Goal: Task Accomplishment & Management: Manage account settings

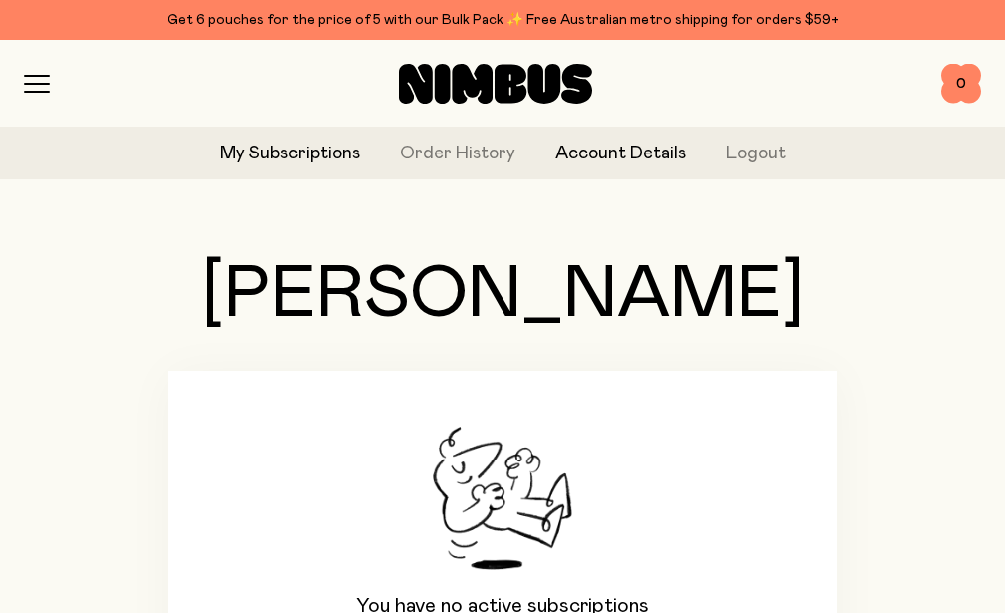
click at [606, 161] on link "Account Details" at bounding box center [620, 154] width 131 height 27
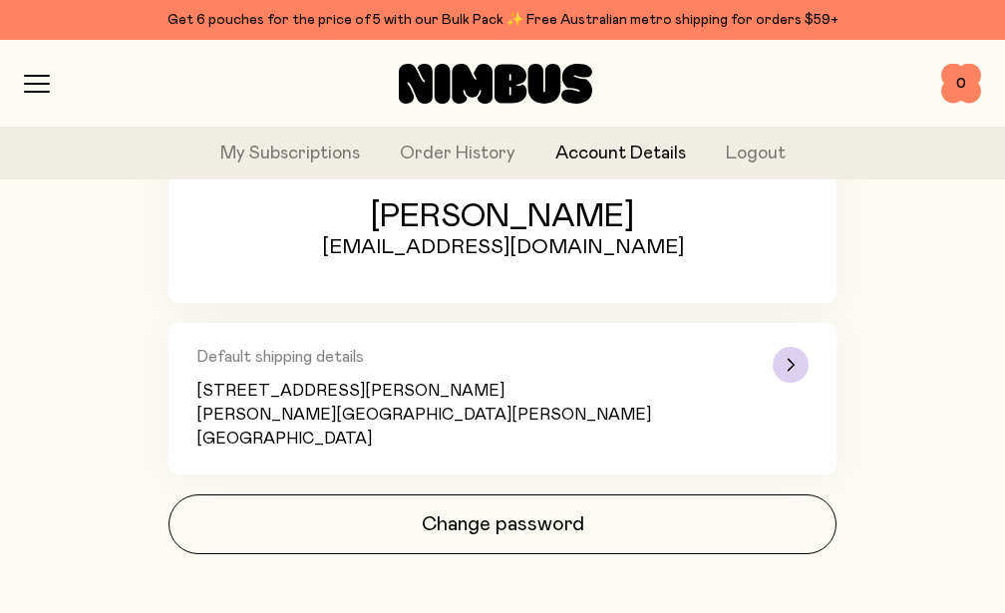
scroll to position [324, 0]
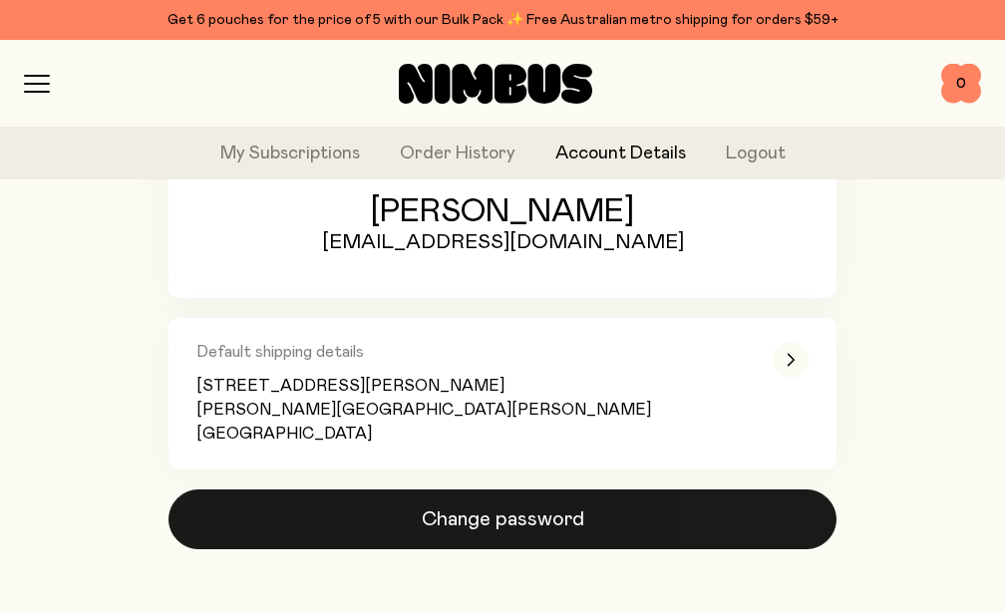
click at [501, 518] on button "Change password" at bounding box center [503, 520] width 668 height 60
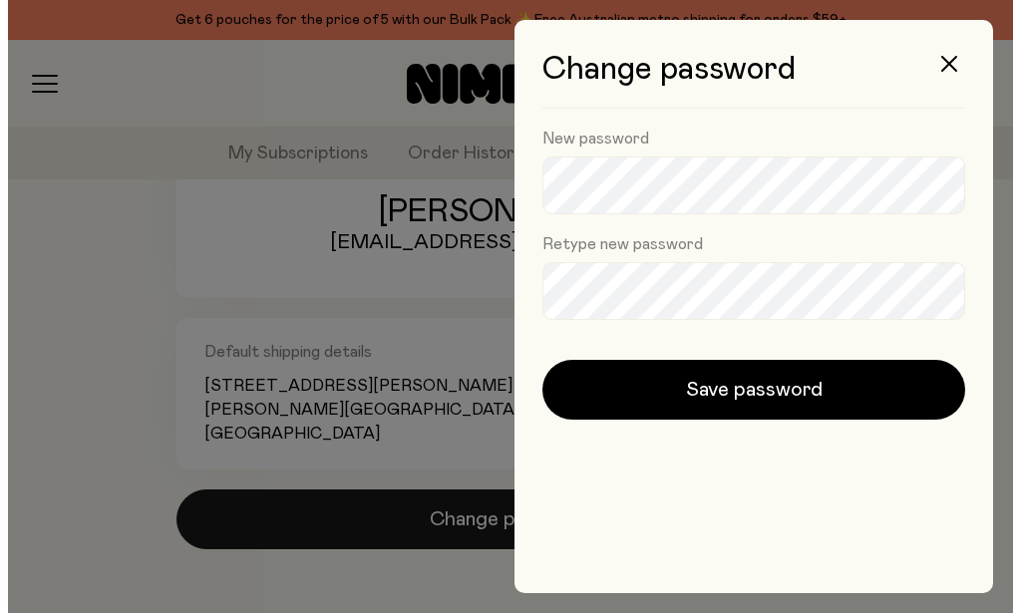
scroll to position [0, 0]
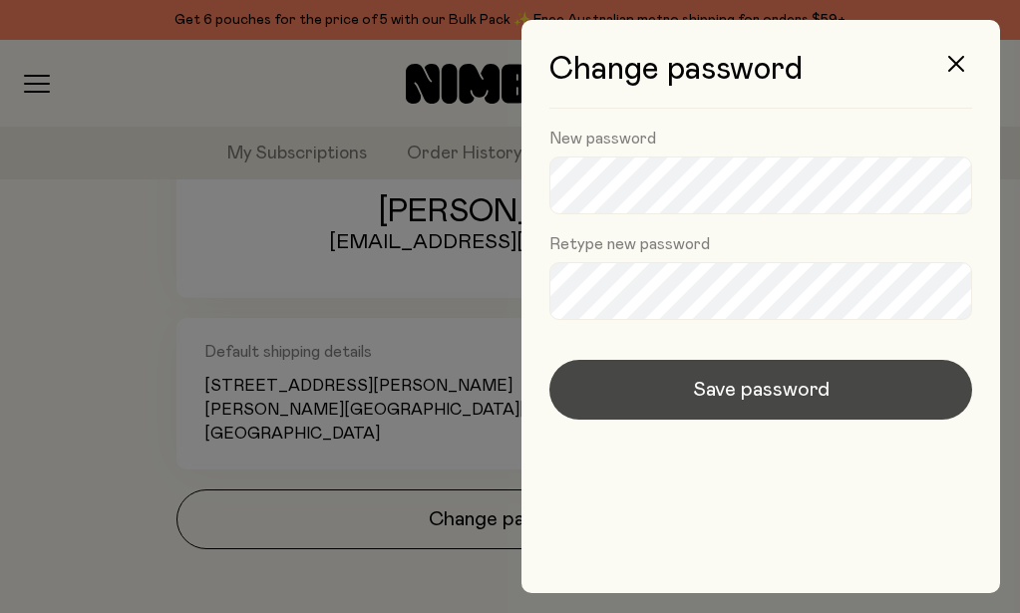
click at [797, 393] on span "Save password" at bounding box center [761, 390] width 137 height 28
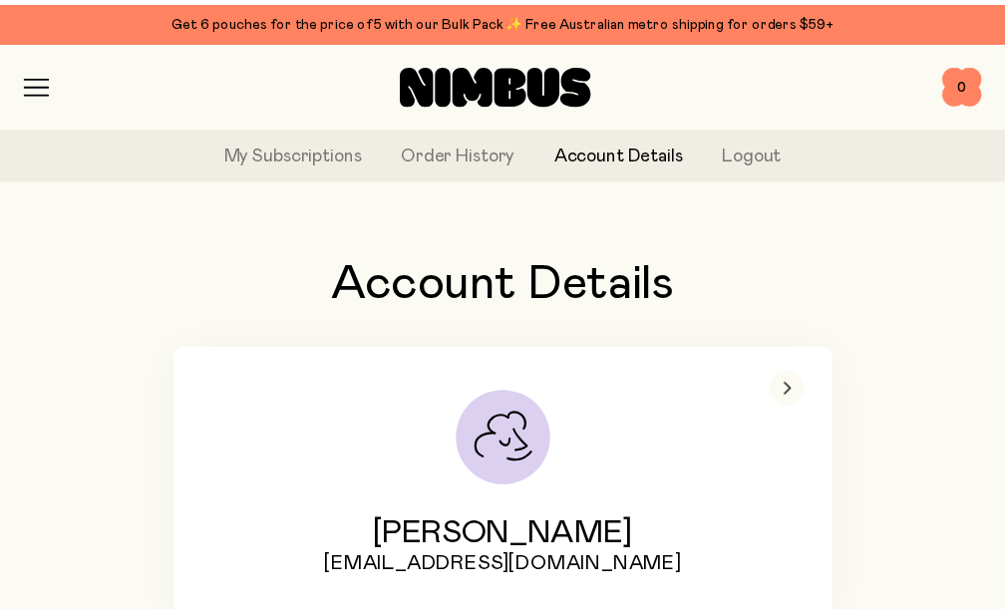
scroll to position [324, 0]
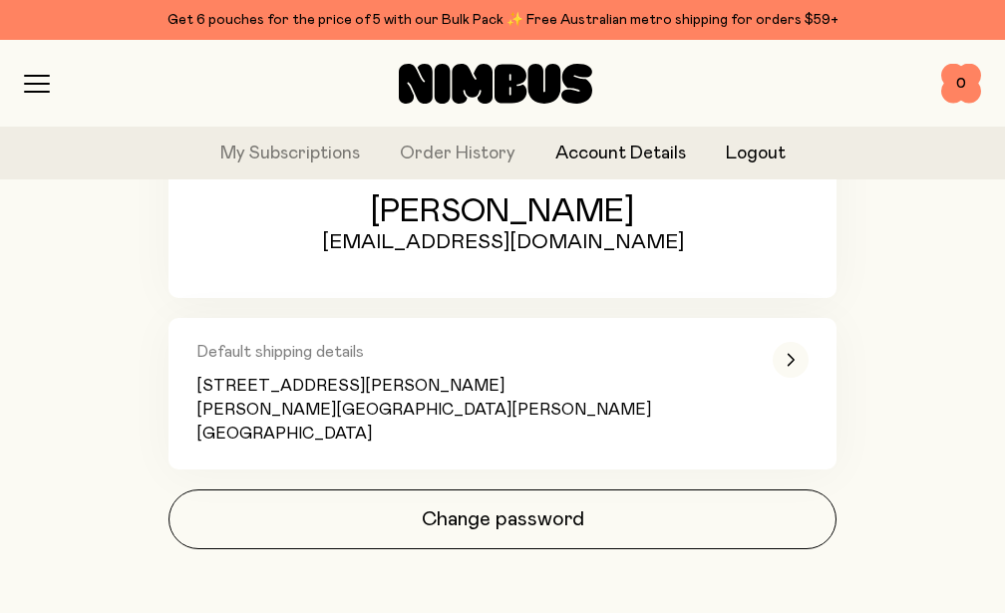
click at [748, 154] on button "Logout" at bounding box center [756, 154] width 60 height 27
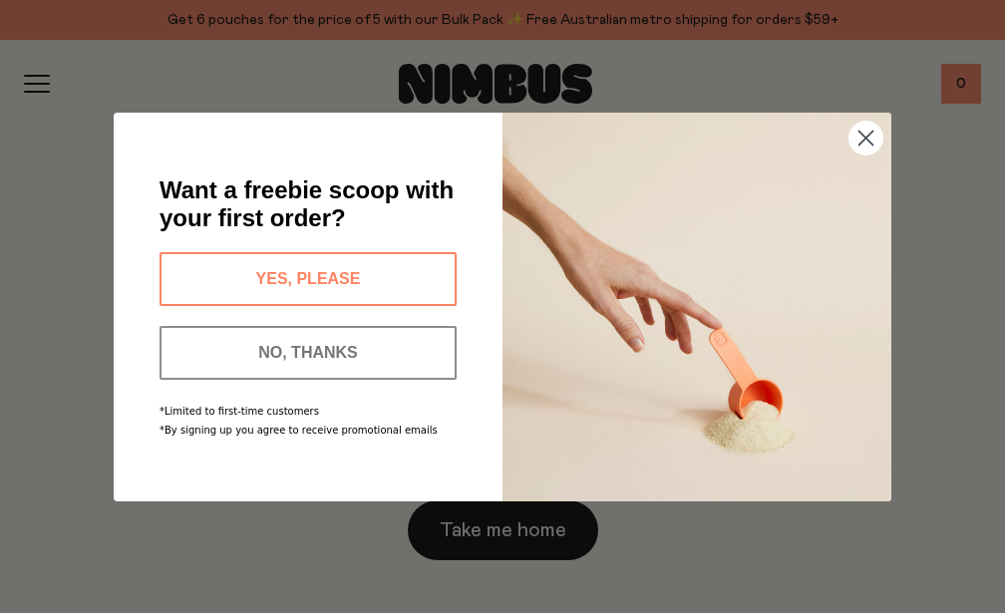
click at [863, 133] on circle "Close dialog" at bounding box center [866, 137] width 33 height 33
